Goal: Check status: Check status

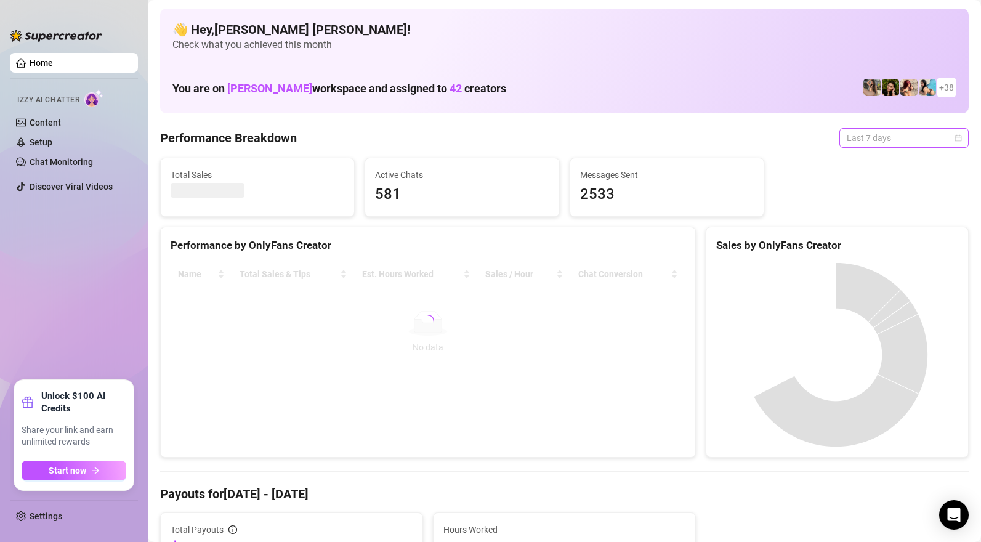
click at [851, 140] on span "Last 7 days" at bounding box center [904, 138] width 115 height 18
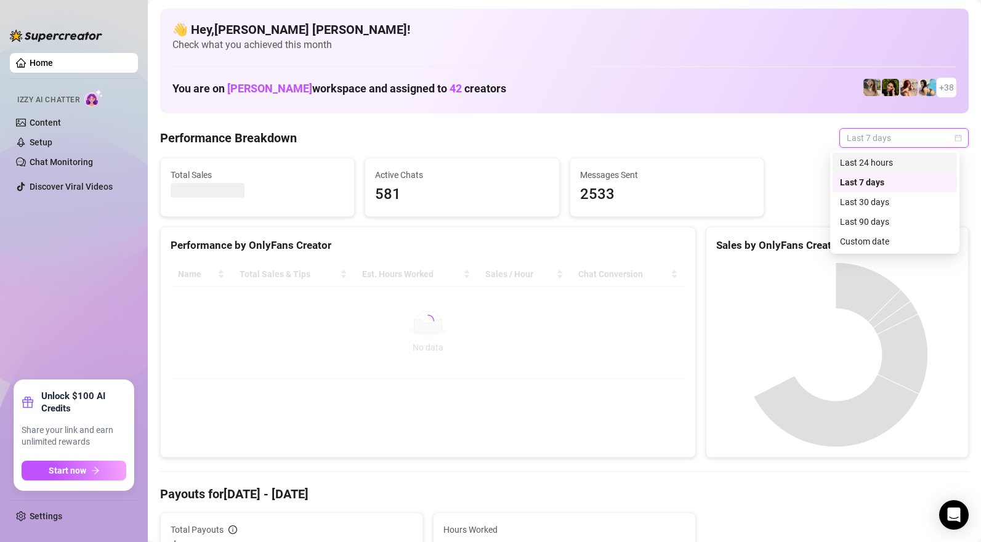
click at [857, 164] on div "Last 24 hours" at bounding box center [895, 163] width 110 height 14
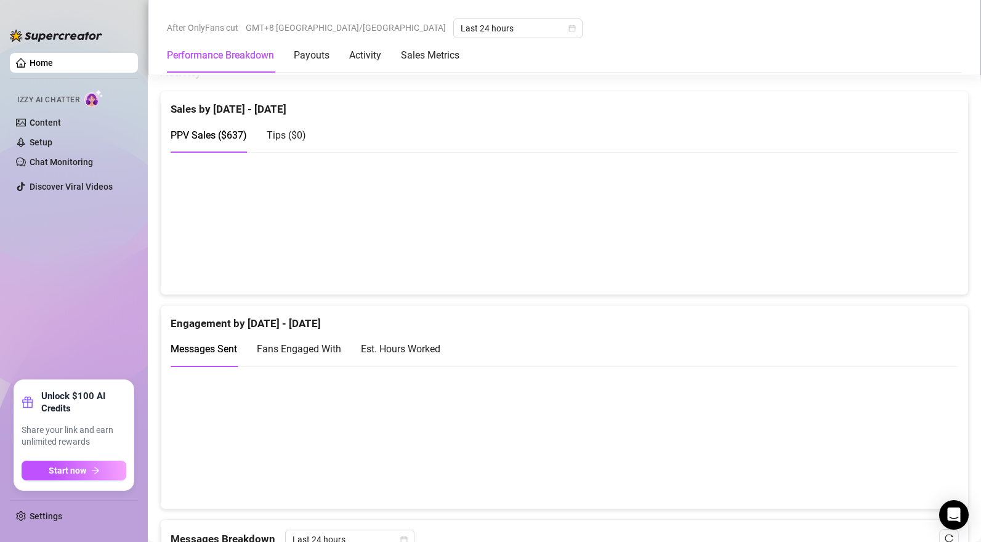
scroll to position [762, 0]
click at [295, 139] on span "Tips ( $0 )" at bounding box center [286, 135] width 39 height 12
click at [241, 140] on span "PPV Sales ( $637 )" at bounding box center [209, 135] width 76 height 12
click at [293, 140] on span "Tips ( $0 )" at bounding box center [286, 135] width 39 height 12
click at [240, 134] on span "PPV Sales ( $637 )" at bounding box center [209, 135] width 76 height 12
